Goal: Information Seeking & Learning: Find contact information

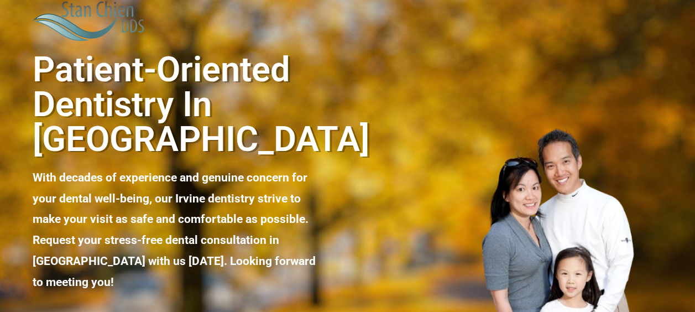
scroll to position [258, 0]
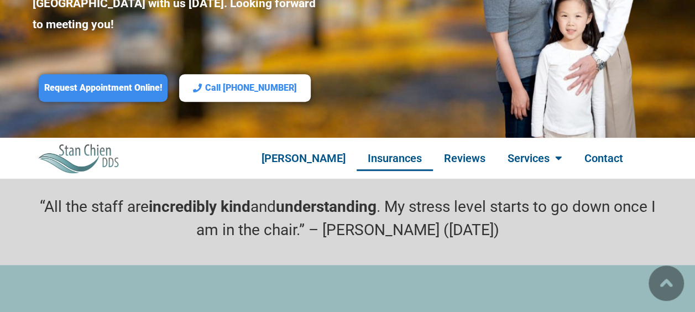
click at [412, 145] on link "Insurances" at bounding box center [395, 157] width 76 height 25
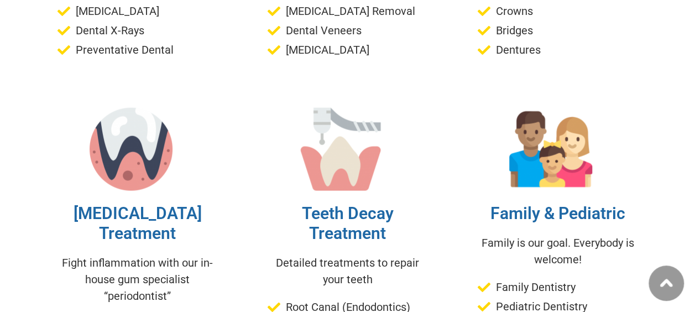
scroll to position [3394, 0]
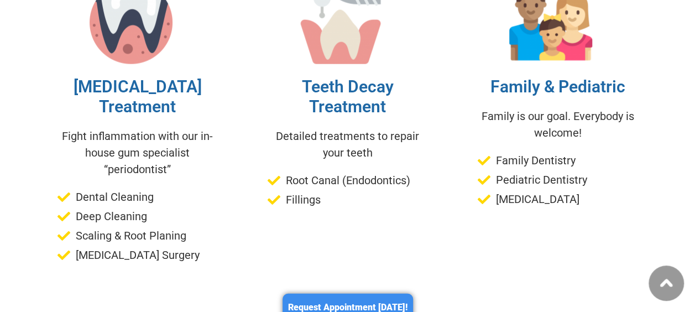
click at [82, 227] on span "Scaling & Root Planing" at bounding box center [129, 235] width 113 height 17
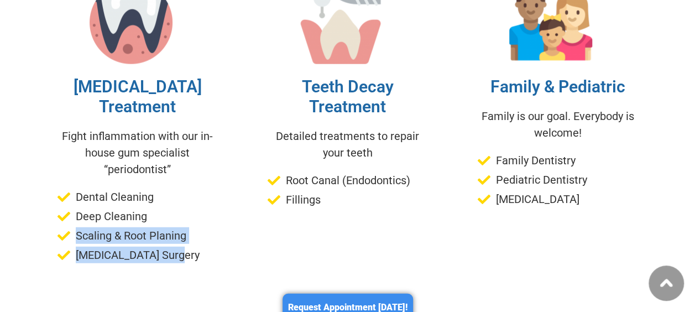
drag, startPoint x: 82, startPoint y: 179, endPoint x: 143, endPoint y: 201, distance: 64.5
click at [143, 201] on ul "Dental Cleaning Deep Cleaning Scaling & Root Planing [MEDICAL_DATA] Surgery" at bounding box center [138, 226] width 160 height 75
drag, startPoint x: 143, startPoint y: 201, endPoint x: 157, endPoint y: 205, distance: 14.5
click at [157, 247] on span "[MEDICAL_DATA] Surgery" at bounding box center [136, 255] width 127 height 17
click at [163, 247] on span "[MEDICAL_DATA] Surgery" at bounding box center [136, 255] width 127 height 17
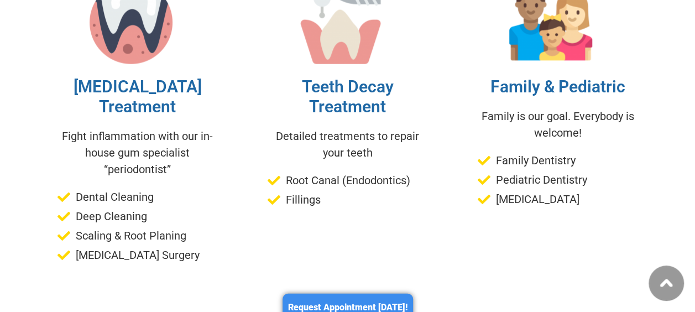
click at [487, 193] on icon at bounding box center [485, 199] width 16 height 13
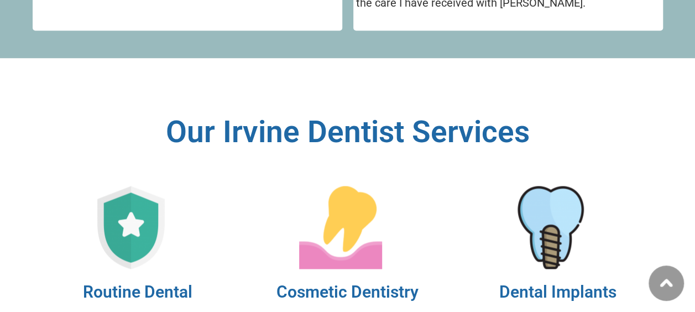
click at [122, 191] on img at bounding box center [131, 227] width 83 height 83
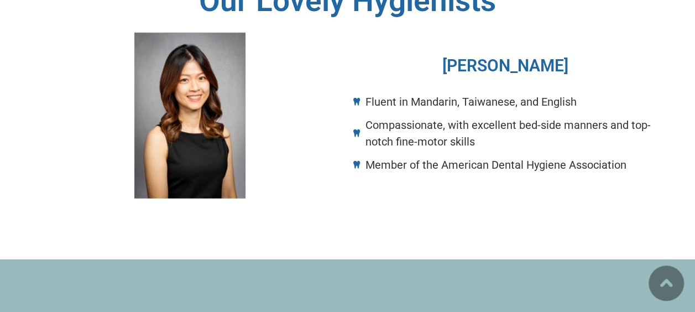
scroll to position [1845, 0]
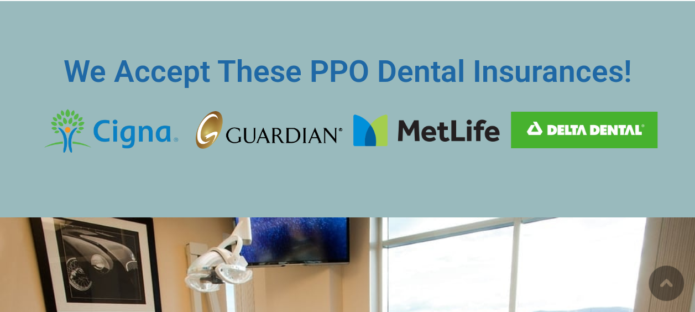
click at [585, 112] on img at bounding box center [584, 130] width 147 height 36
drag, startPoint x: 319, startPoint y: 12, endPoint x: 322, endPoint y: 17, distance: 5.7
click at [320, 56] on h2 "We Accept These PPO Dental Insurances!" at bounding box center [348, 71] width 630 height 30
drag, startPoint x: 322, startPoint y: 17, endPoint x: 374, endPoint y: 22, distance: 52.8
click at [374, 56] on h2 "We Accept These PPO Dental Insurances!" at bounding box center [348, 71] width 630 height 30
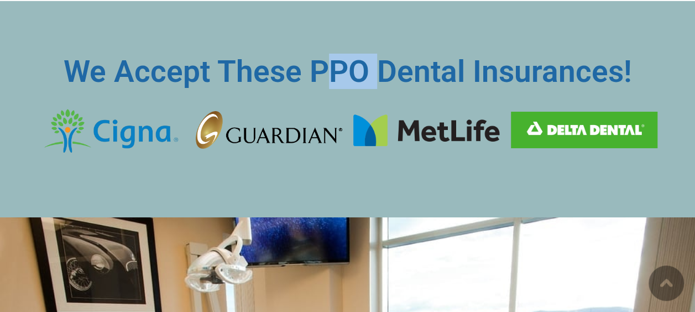
copy h2 "PO"
click at [375, 98] on div at bounding box center [427, 130] width 158 height 65
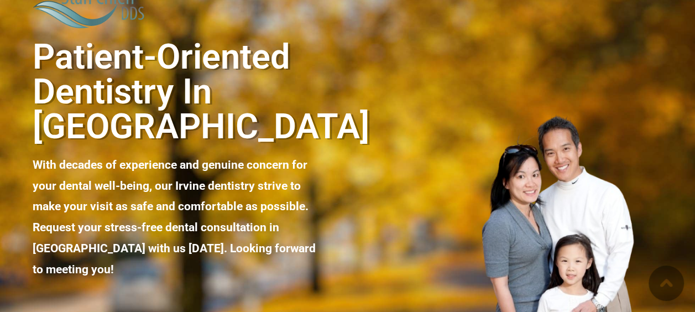
scroll to position [0, 0]
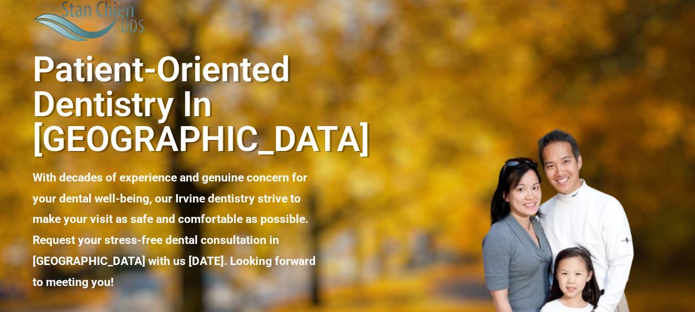
click at [411, 239] on div at bounding box center [505, 257] width 315 height 278
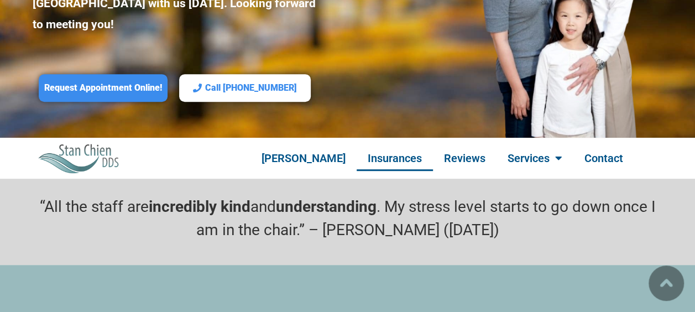
click at [398, 145] on link "Insurances" at bounding box center [395, 157] width 76 height 25
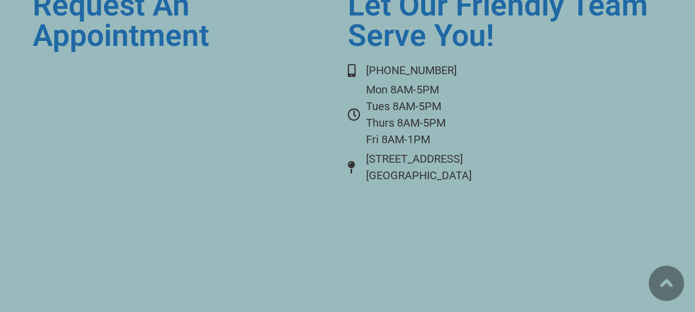
scroll to position [4521, 0]
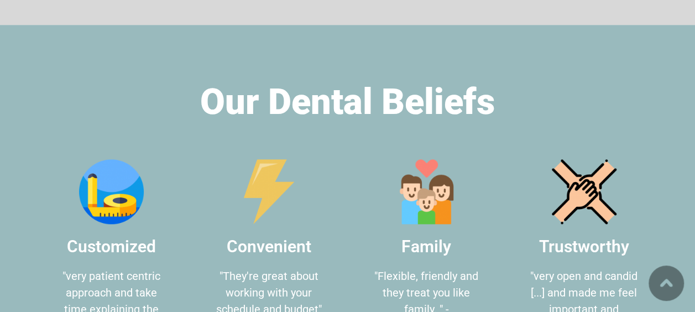
scroll to position [334, 0]
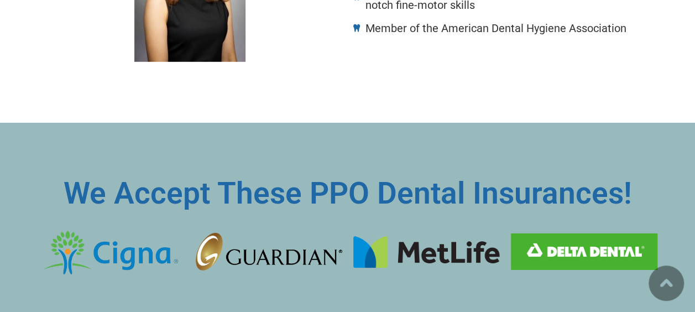
scroll to position [1549, 0]
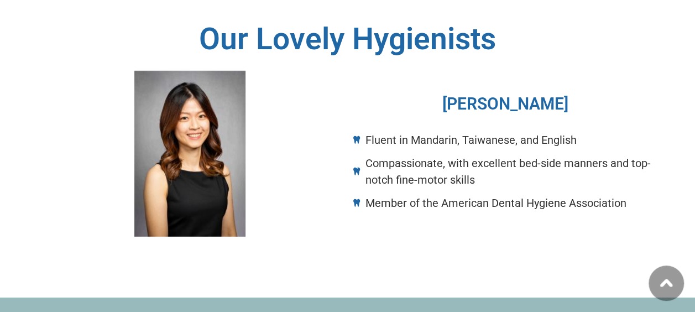
click at [431, 132] on span "Fluent in Mandarin, Taiwanese, and English" at bounding box center [470, 140] width 214 height 17
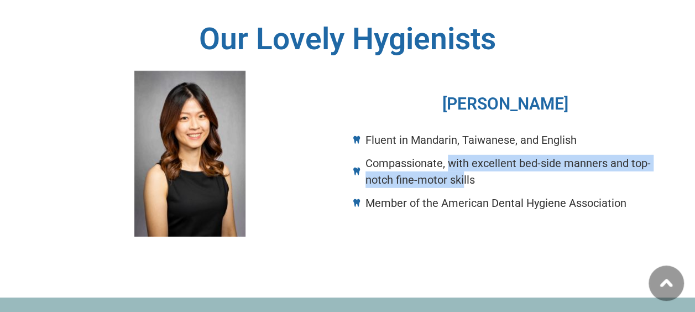
drag, startPoint x: 431, startPoint y: 82, endPoint x: 471, endPoint y: 141, distance: 71.0
click at [471, 141] on ul "Fluent in Mandarin, Taiwanese, and English Compassionate, with excellent bed-si…" at bounding box center [505, 172] width 304 height 80
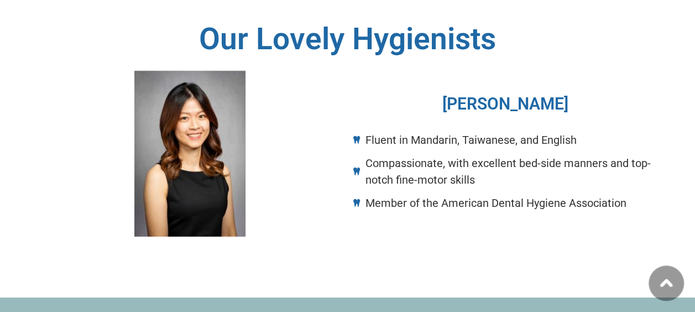
drag, startPoint x: 471, startPoint y: 141, endPoint x: 484, endPoint y: 159, distance: 22.6
click at [484, 159] on div "Stephanie Huang Fluent in Mandarin, Taiwanese, and English Compassionate, with …" at bounding box center [505, 153] width 315 height 177
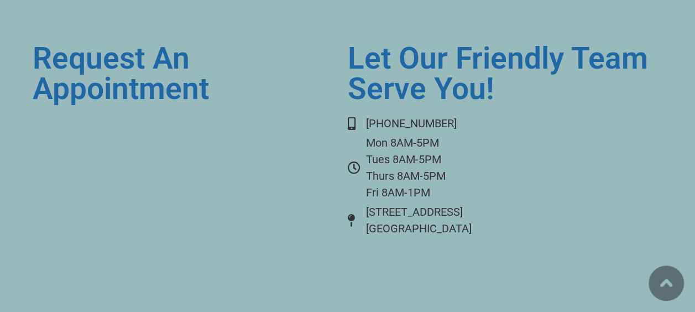
scroll to position [4366, 0]
